Goal: Information Seeking & Learning: Learn about a topic

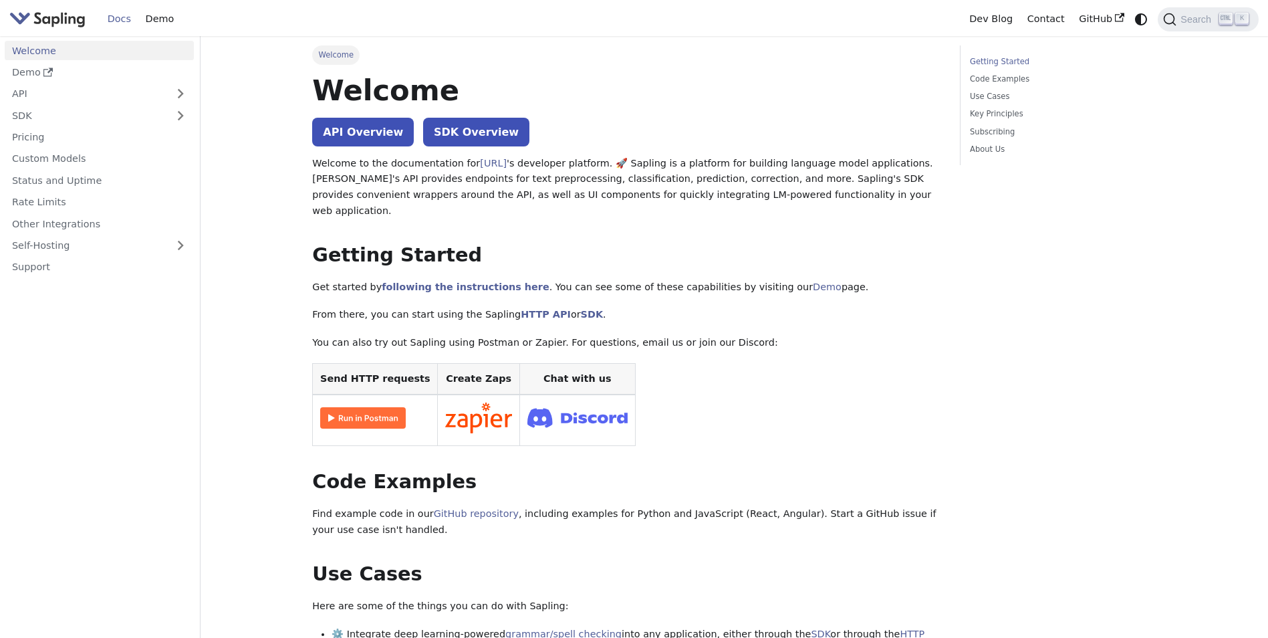
scroll to position [67, 0]
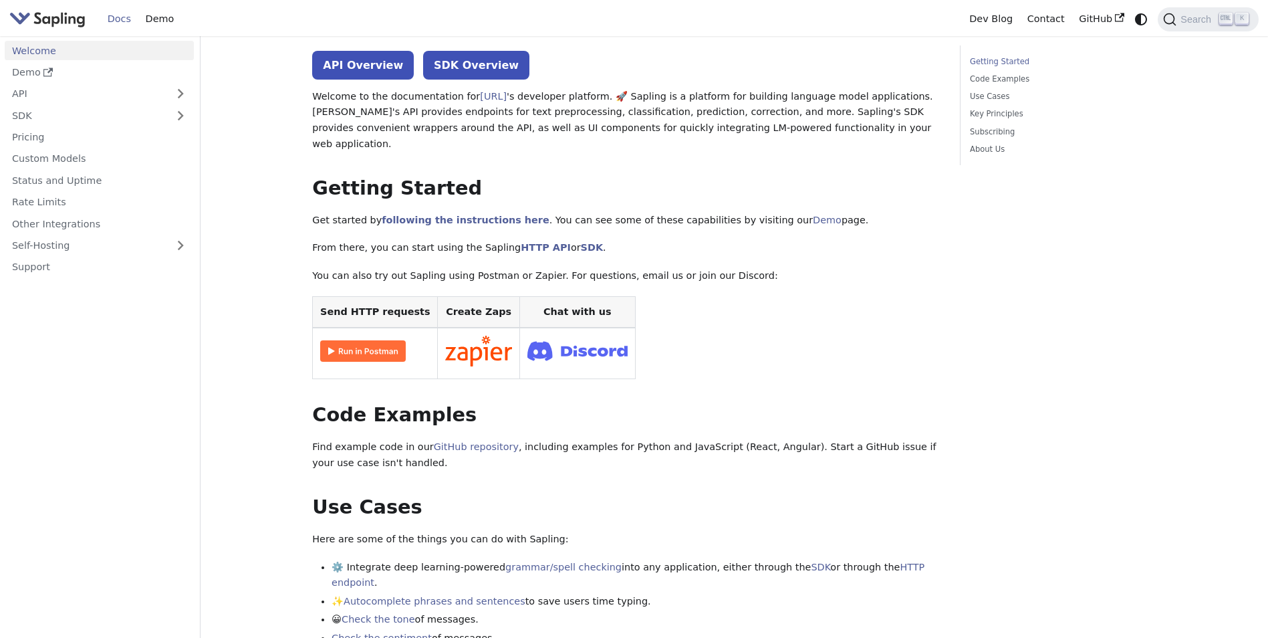
click at [351, 340] on img at bounding box center [363, 350] width 86 height 21
